Goal: Task Accomplishment & Management: Complete application form

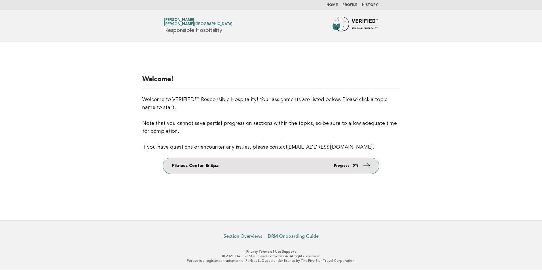
click at [351, 165] on span "Progress: 0%" at bounding box center [346, 166] width 25 height 4
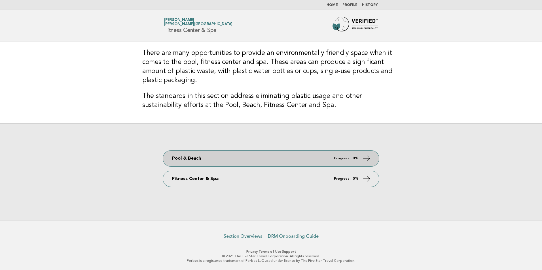
click at [297, 158] on link "Pool & Beach Progress: 0%" at bounding box center [271, 159] width 216 height 16
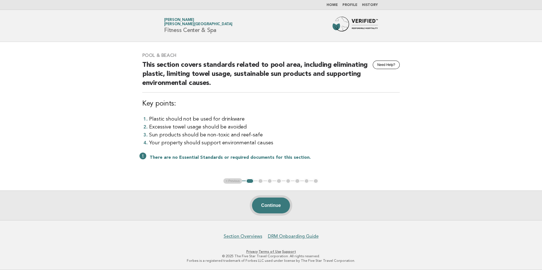
click at [277, 212] on button "Continue" at bounding box center [271, 206] width 38 height 16
